Goal: Transaction & Acquisition: Purchase product/service

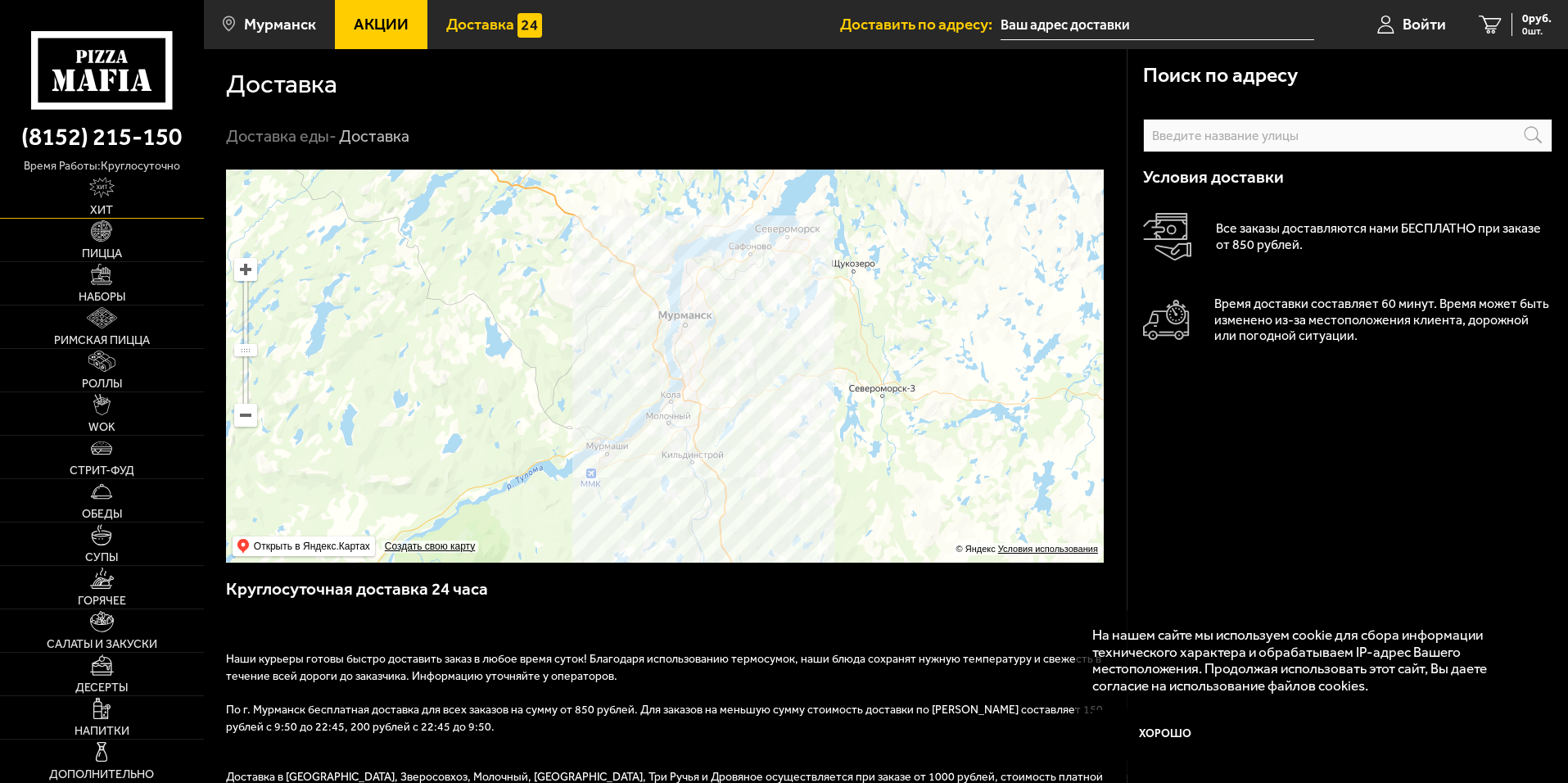
click at [100, 199] on link "Хит" at bounding box center [102, 196] width 204 height 42
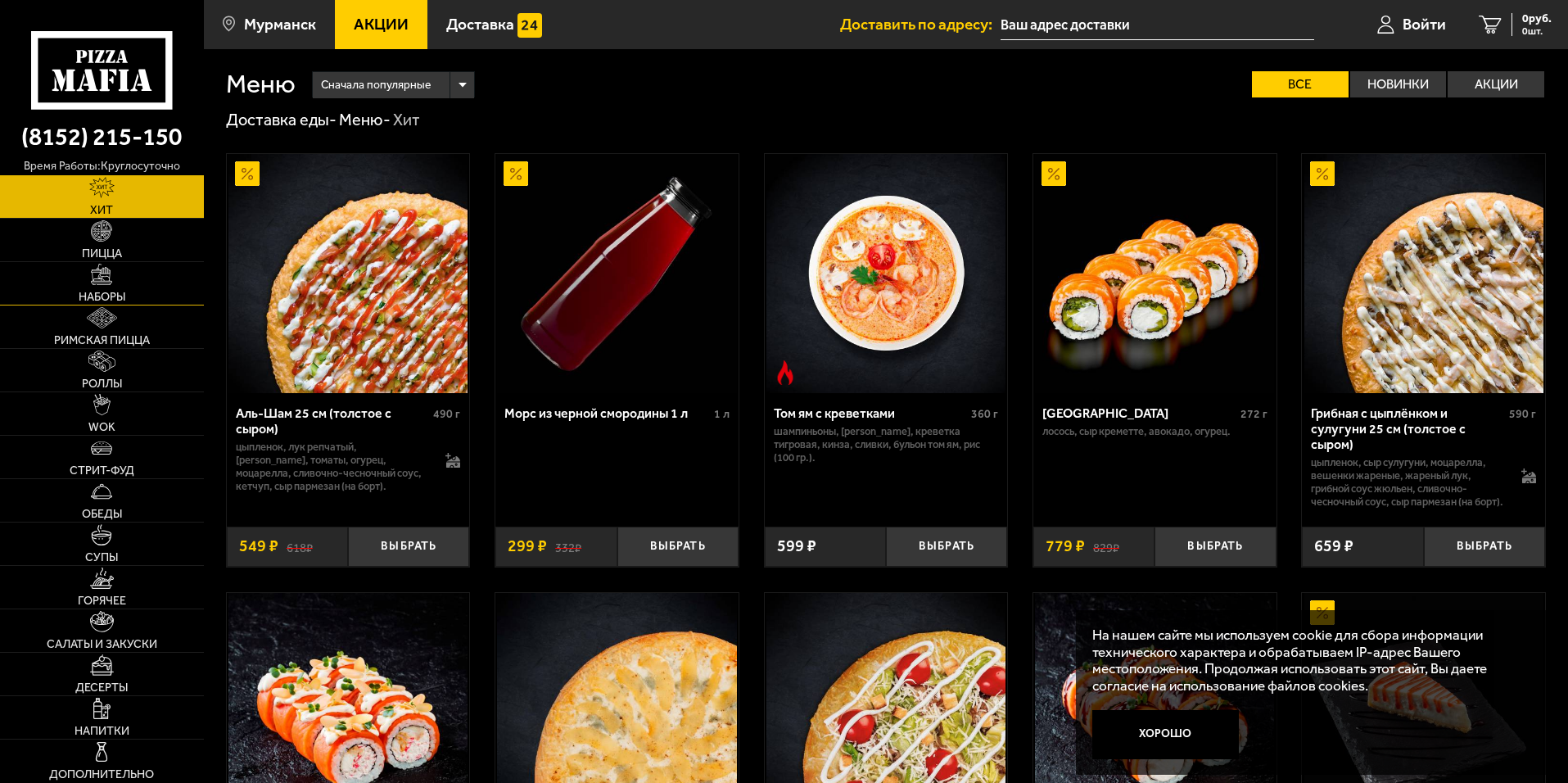
click at [95, 289] on link "Наборы" at bounding box center [102, 283] width 204 height 42
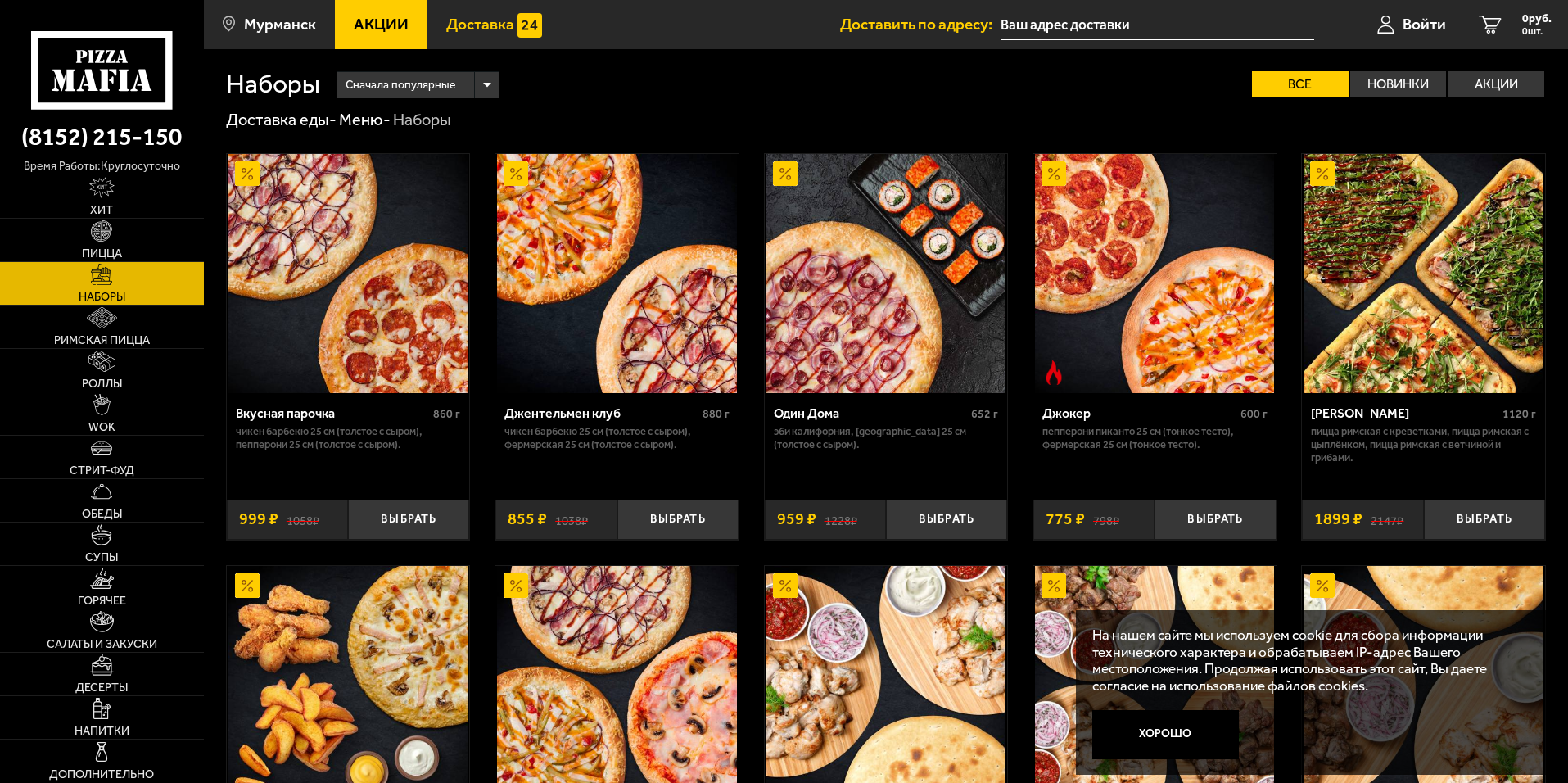
click at [471, 34] on link "Доставка" at bounding box center [494, 24] width 134 height 49
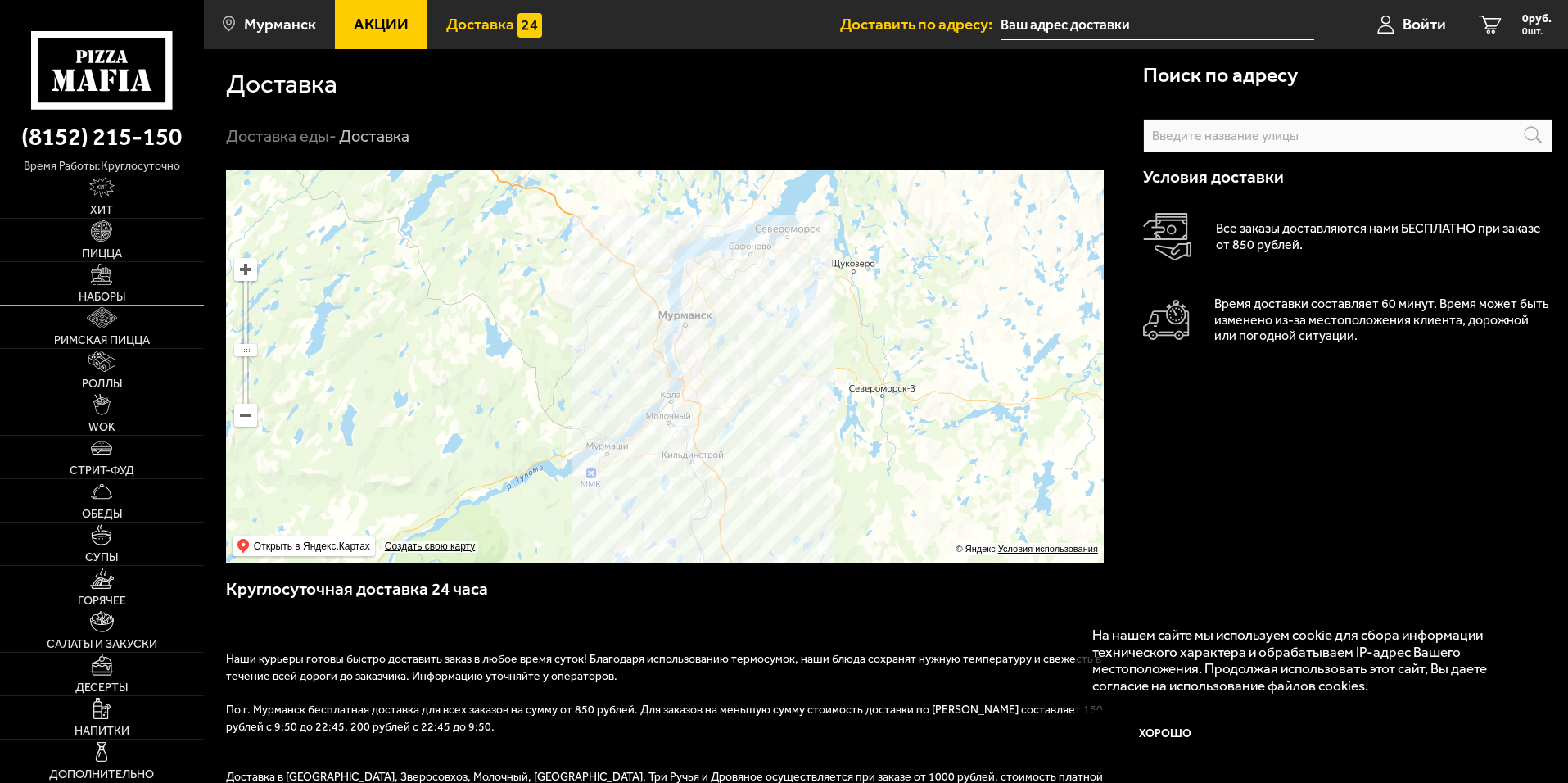
click at [97, 271] on img at bounding box center [101, 274] width 22 height 22
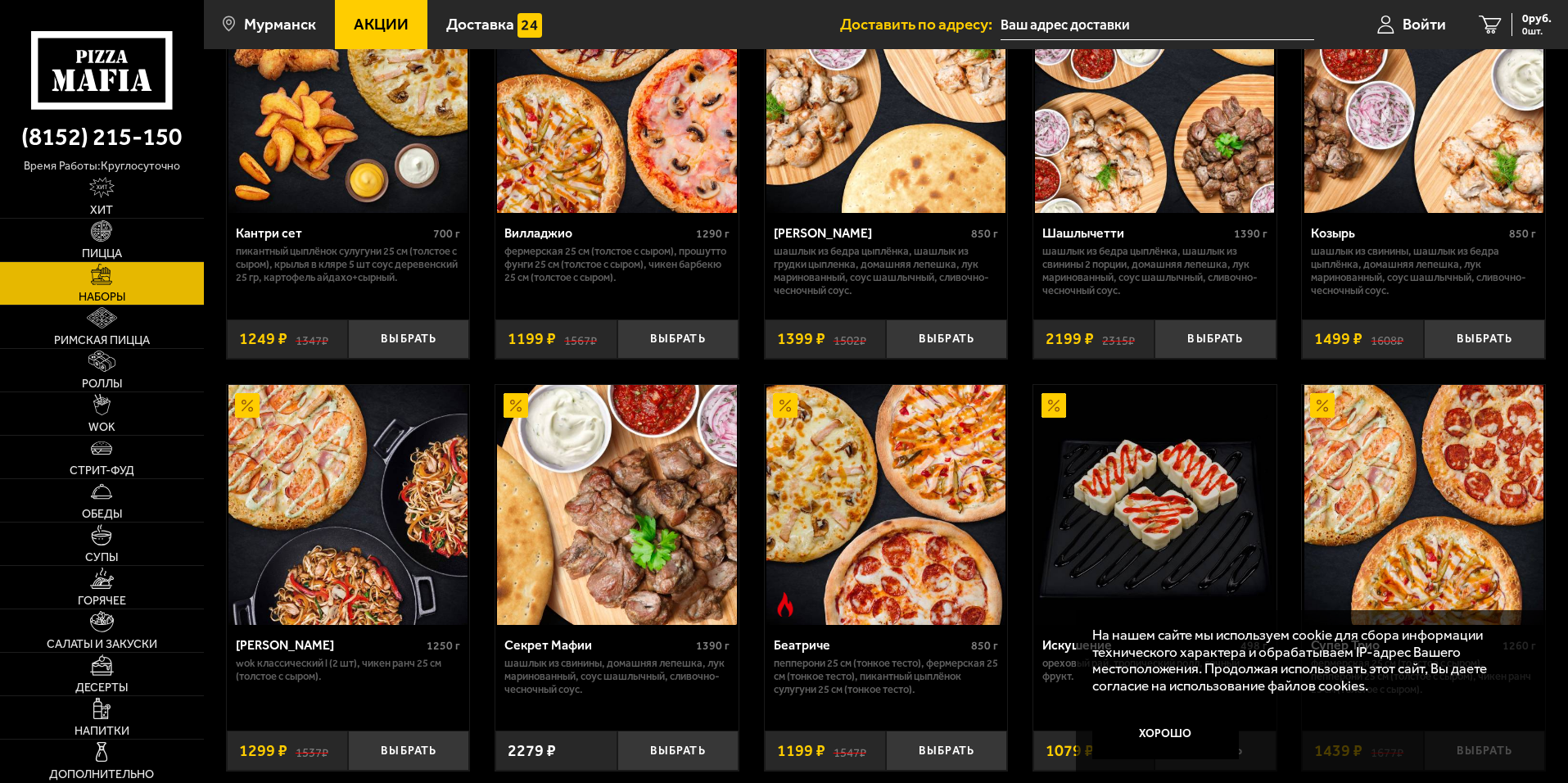
scroll to position [655, 0]
